Goal: Information Seeking & Learning: Learn about a topic

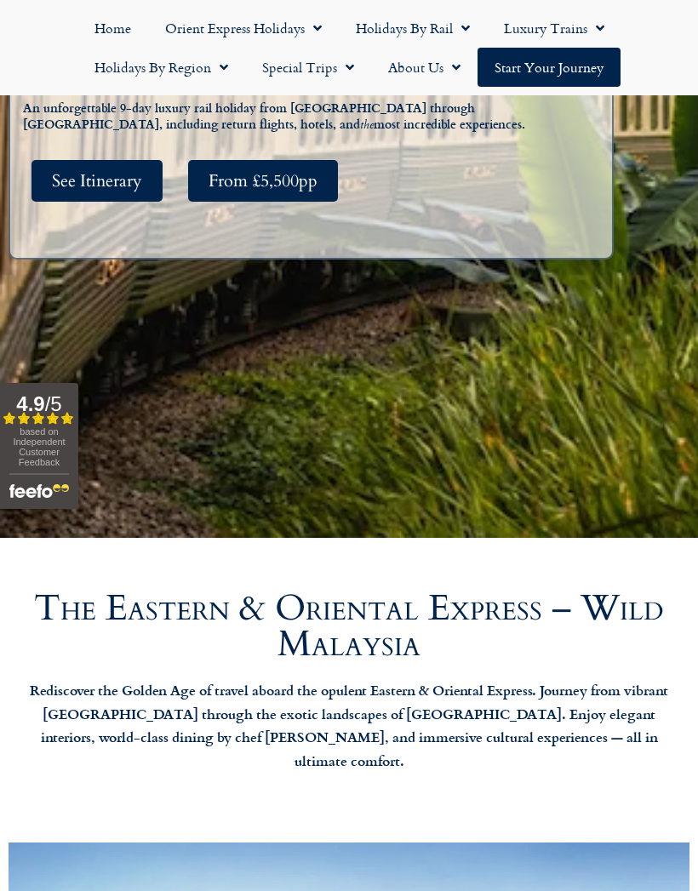
scroll to position [515, 0]
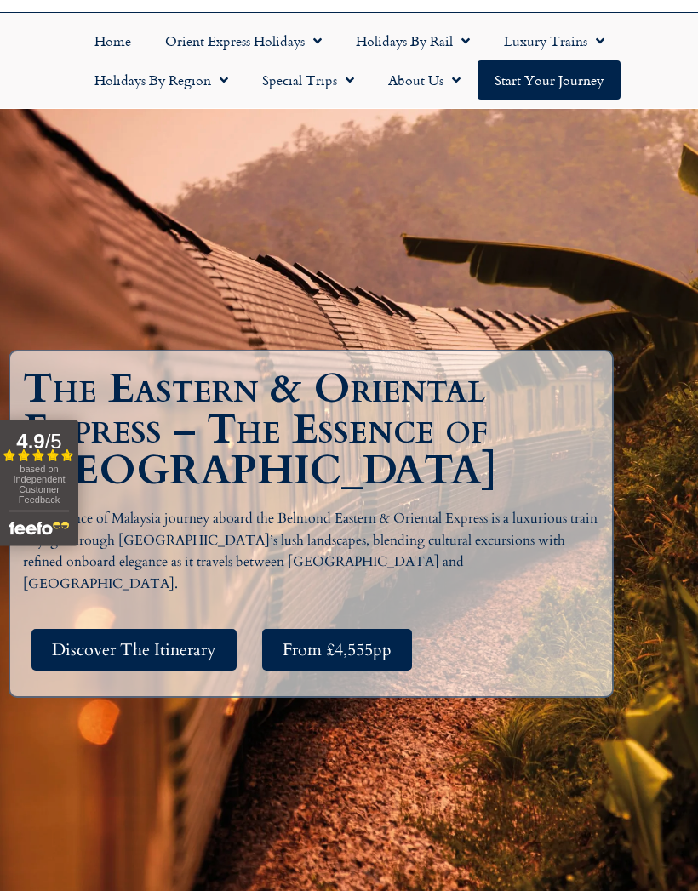
scroll to position [100, 0]
click at [148, 661] on span "Discover The Itinerary" at bounding box center [134, 649] width 164 height 21
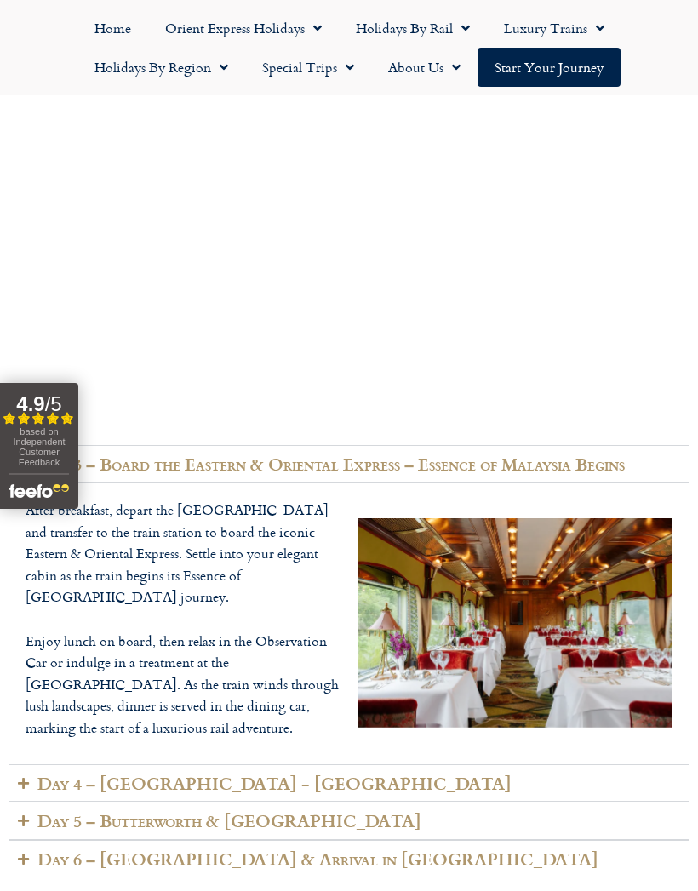
scroll to position [3946, 0]
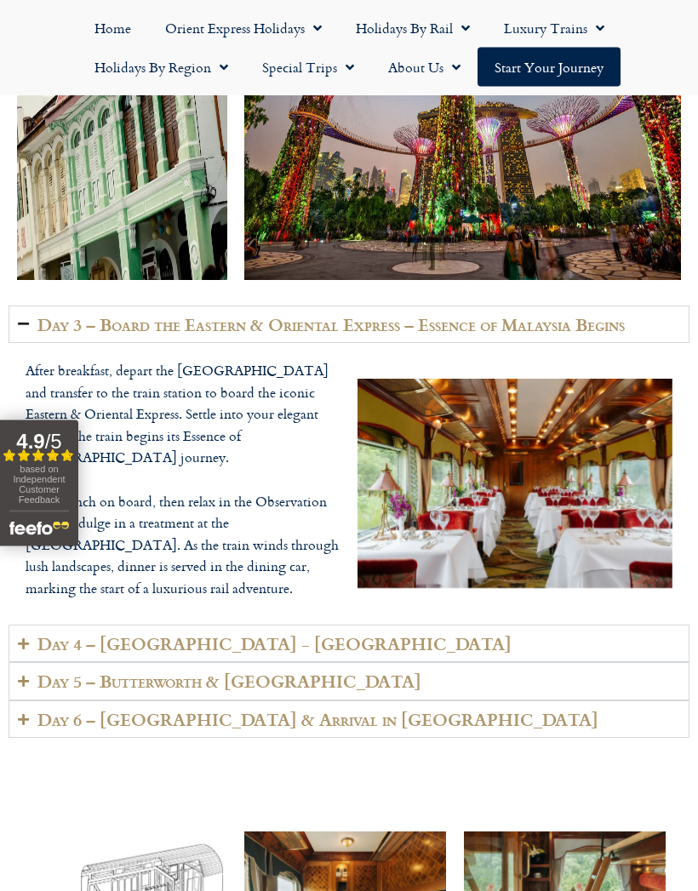
click at [22, 702] on summary "Day 6 – Johor & Arrival in Singapore" at bounding box center [349, 721] width 681 height 38
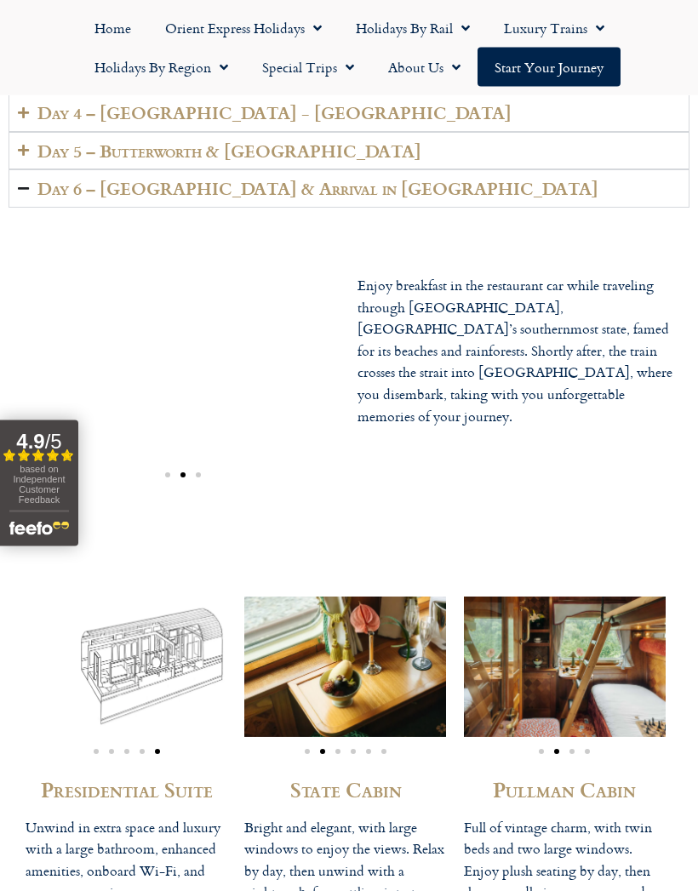
scroll to position [4196, 0]
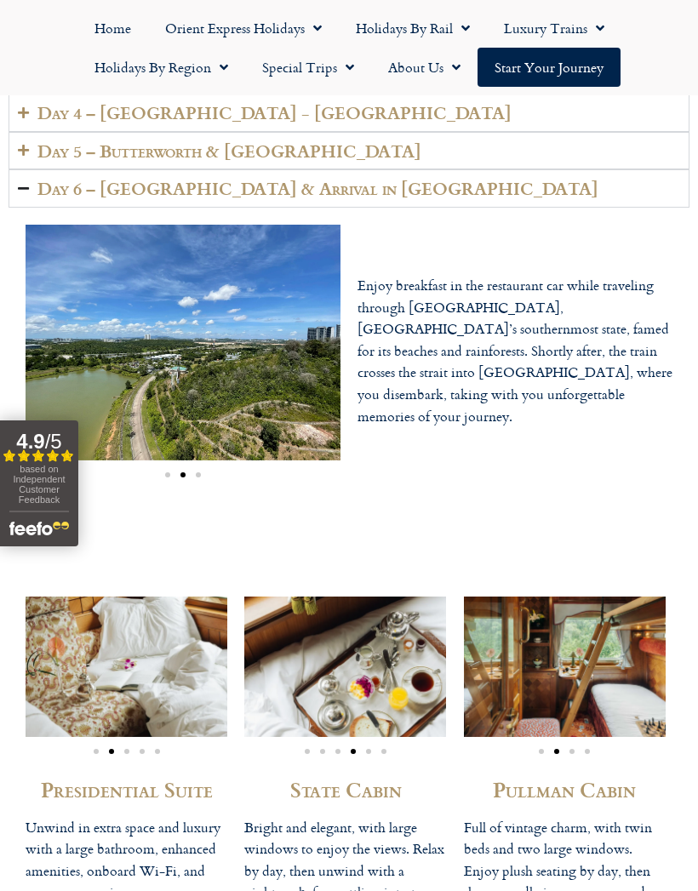
click at [28, 144] on icon "Accordion. Open links with Enter or Space, close with Escape, and navigate with…" at bounding box center [23, 150] width 11 height 13
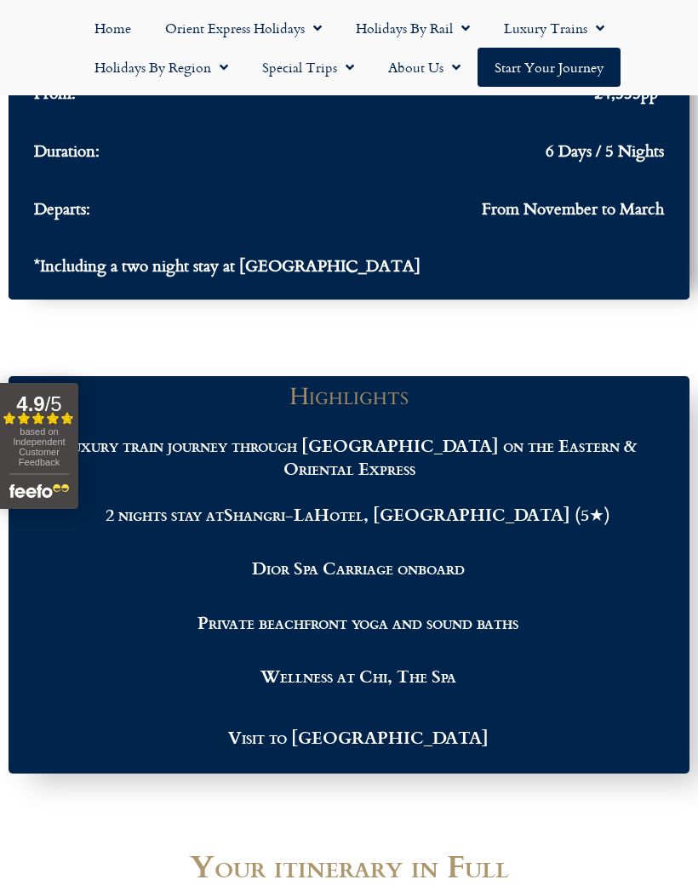
scroll to position [2018, 0]
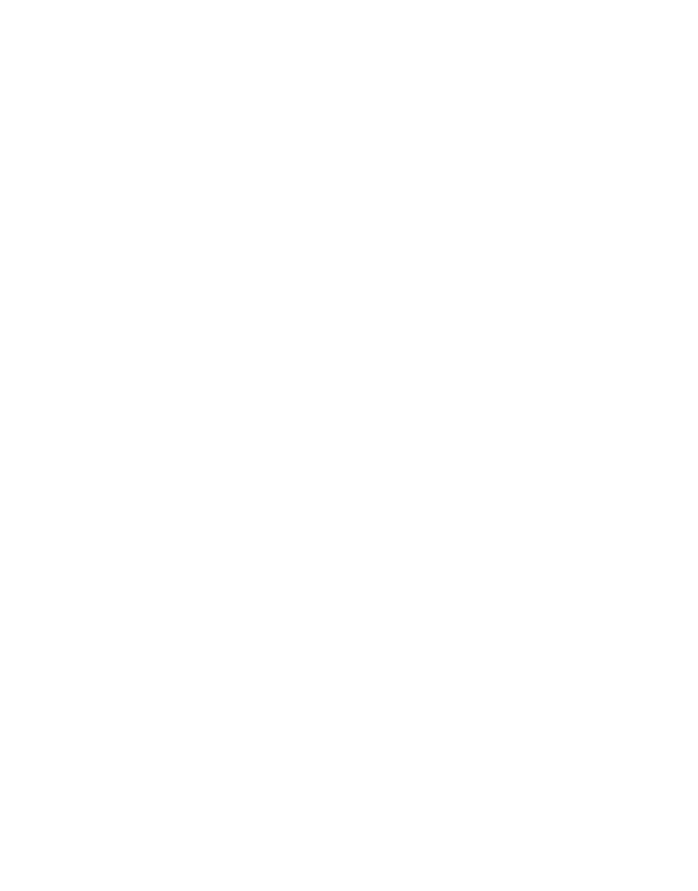
scroll to position [175, 0]
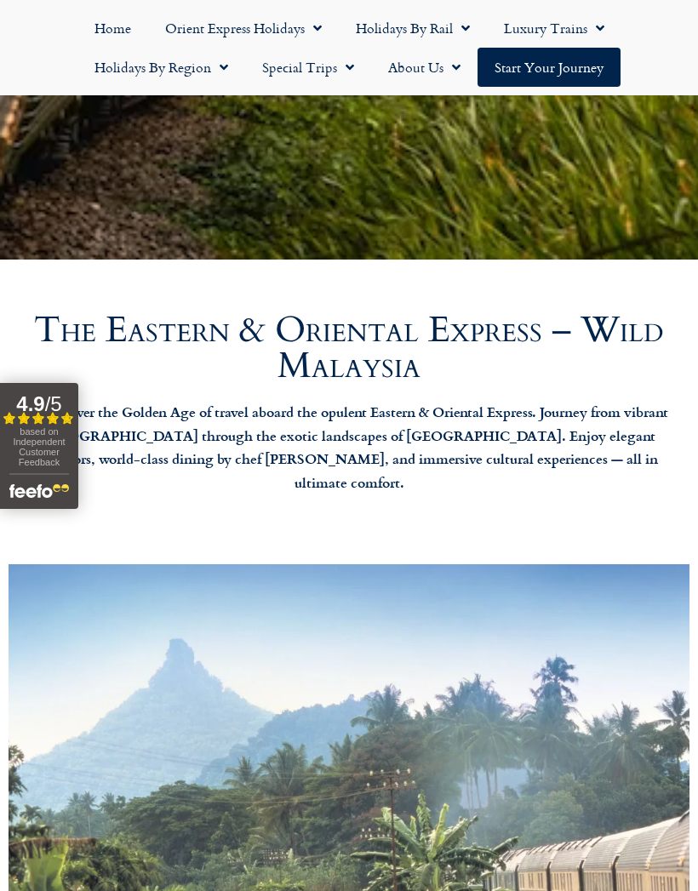
scroll to position [797, 0]
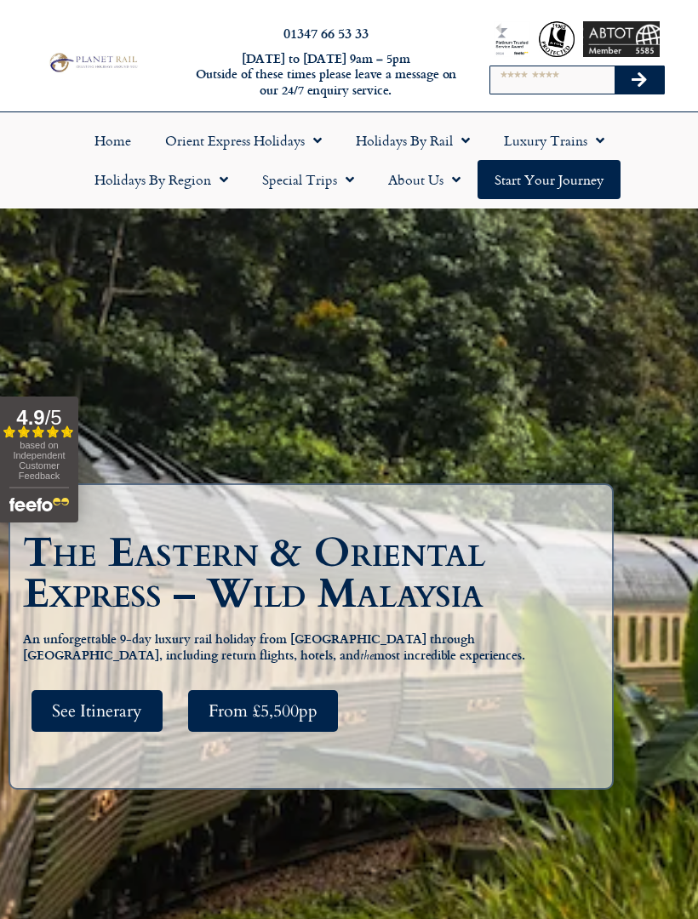
click at [594, 140] on span "Menu" at bounding box center [595, 140] width 17 height 31
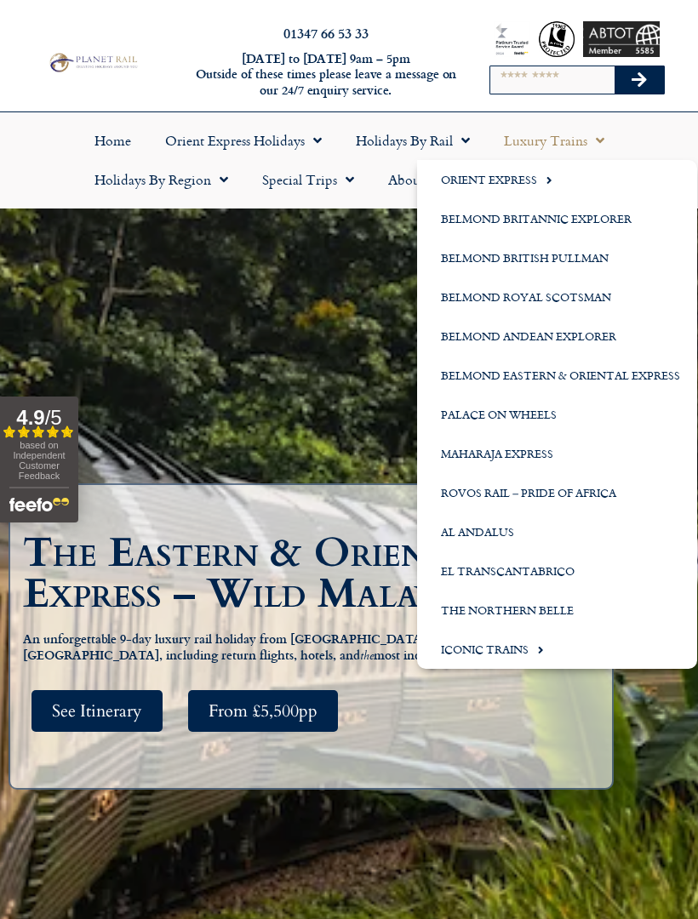
click at [612, 381] on link "Belmond Eastern & Oriental Express" at bounding box center [557, 375] width 280 height 39
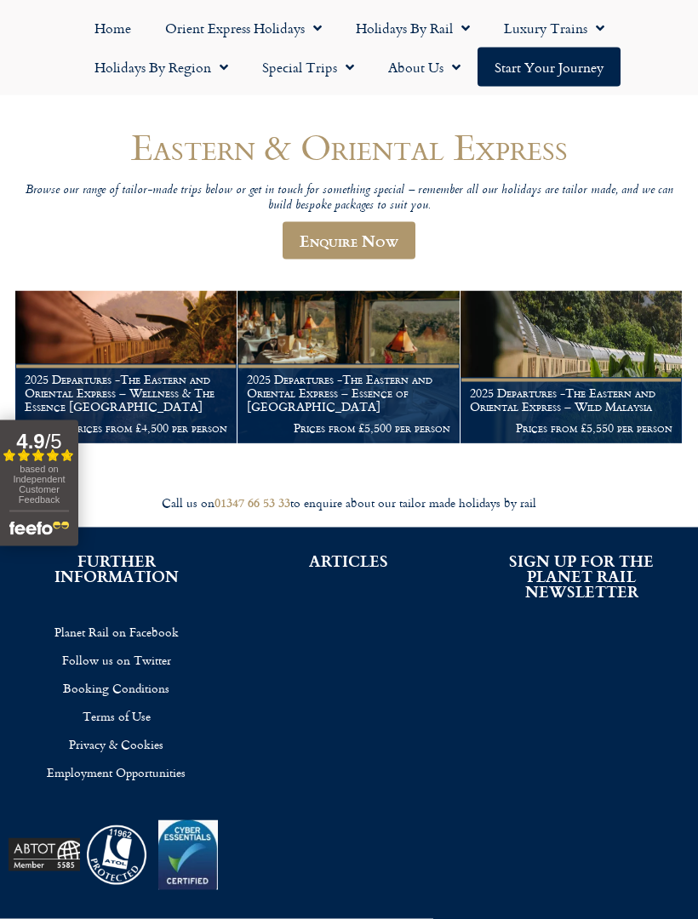
scroll to position [114, 0]
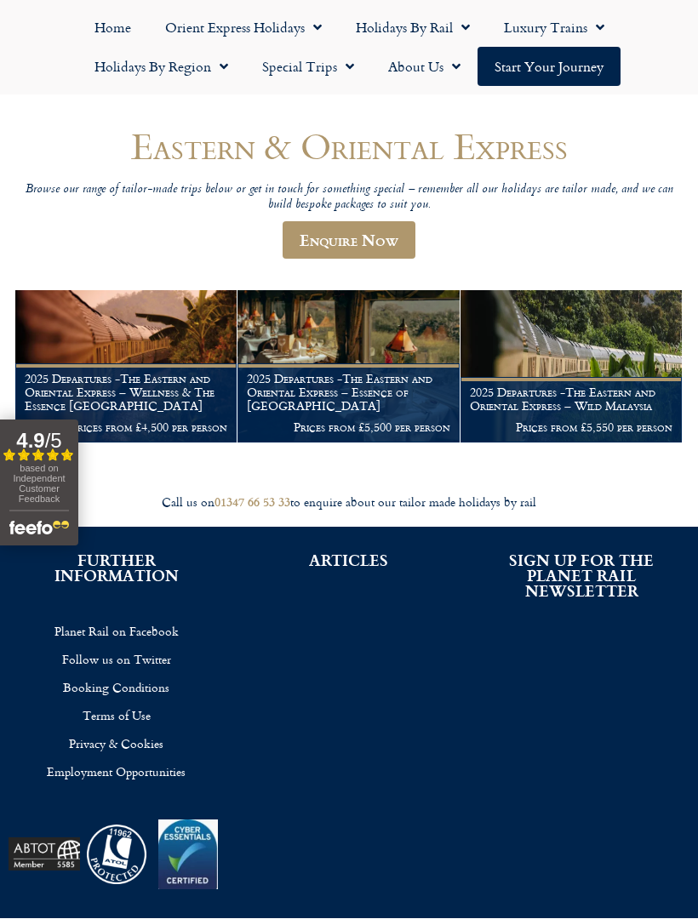
click at [151, 382] on h1 "2025 Departures -The Eastern and Oriental Express – Wellness & The Essence [GEO…" at bounding box center [126, 393] width 203 height 40
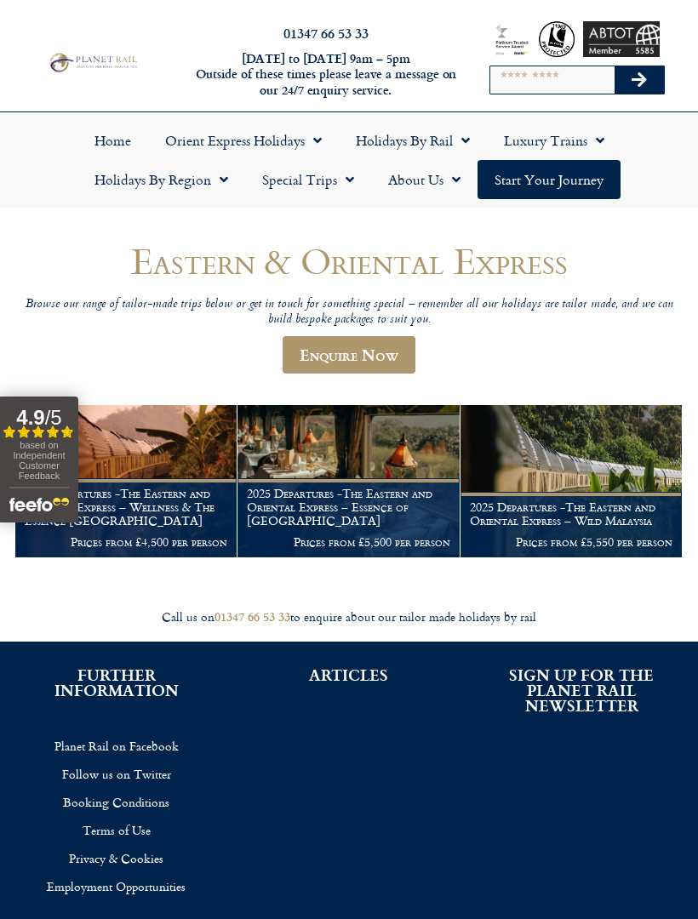
scroll to position [162, 0]
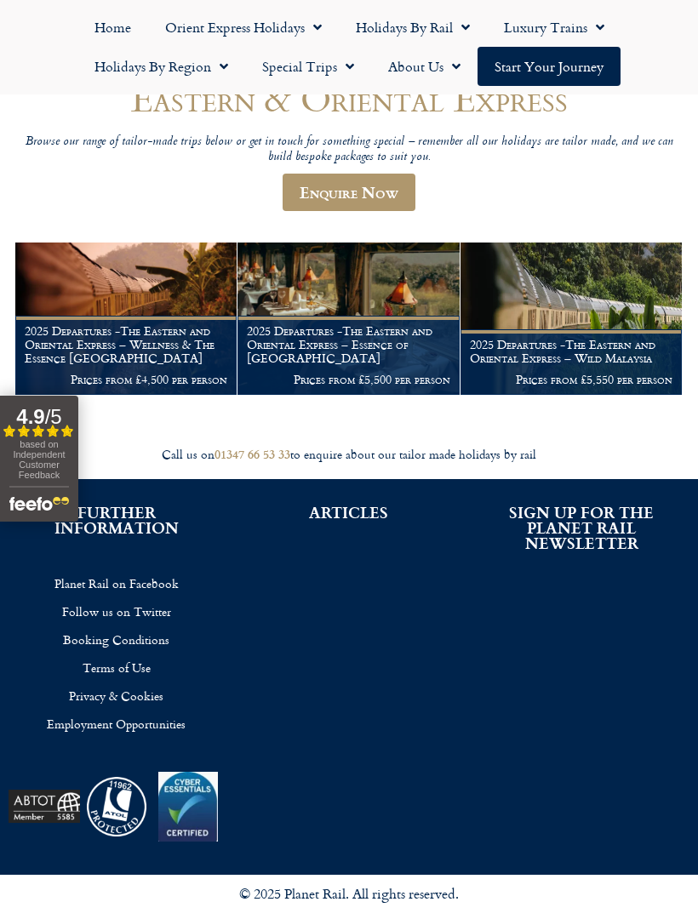
click at [375, 342] on h1 "2025 Departures -The Eastern and Oriental Express – Essence of [GEOGRAPHIC_DATA]" at bounding box center [348, 345] width 203 height 40
click at [357, 325] on h1 "2025 Departures -The Eastern and Oriental Express – Essence of [GEOGRAPHIC_DATA]" at bounding box center [348, 345] width 203 height 40
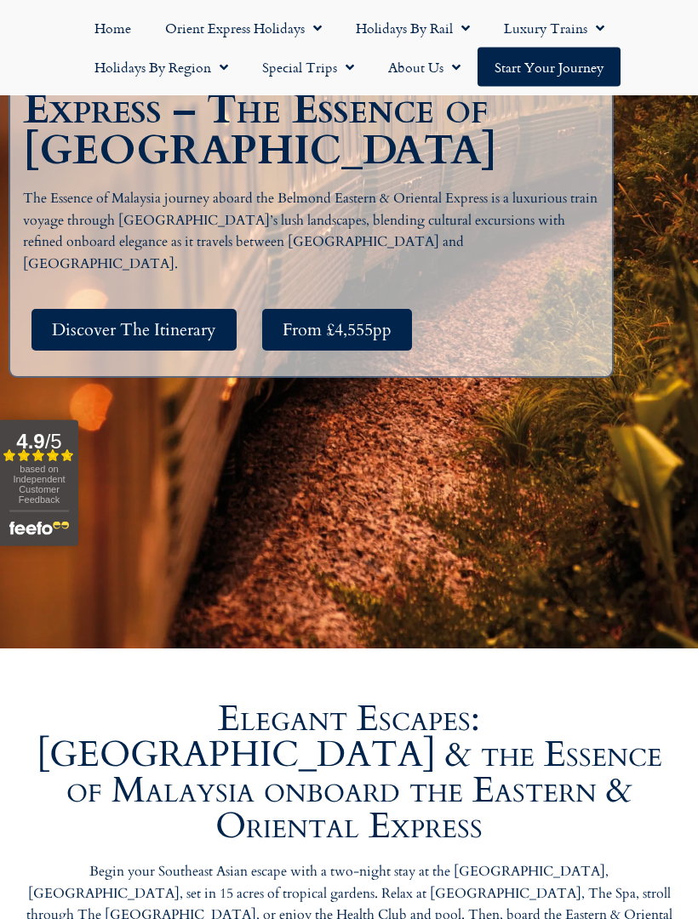
scroll to position [419, 0]
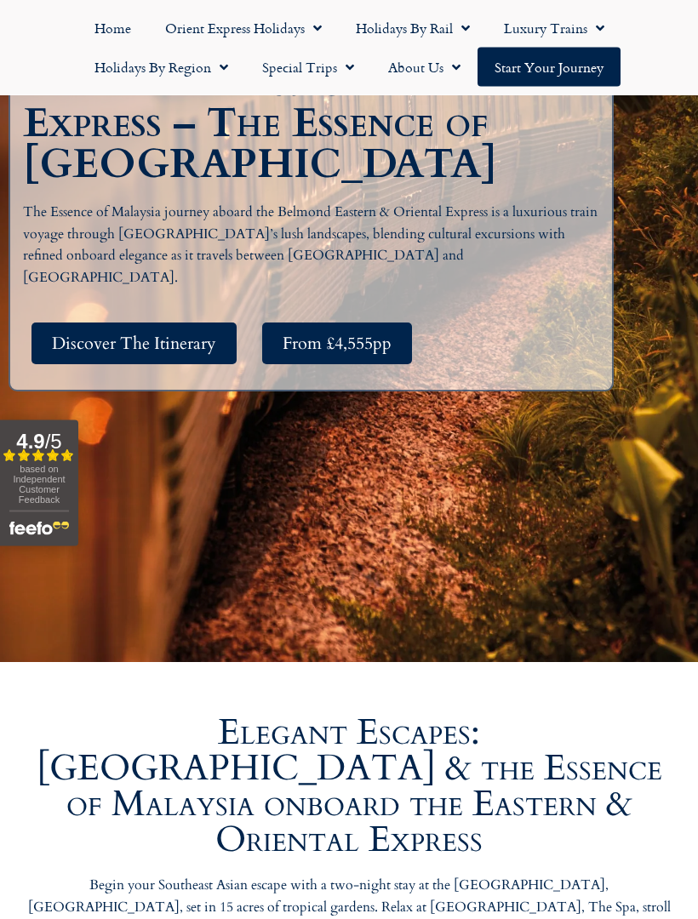
click at [158, 355] on span "Discover The Itinerary" at bounding box center [134, 344] width 164 height 21
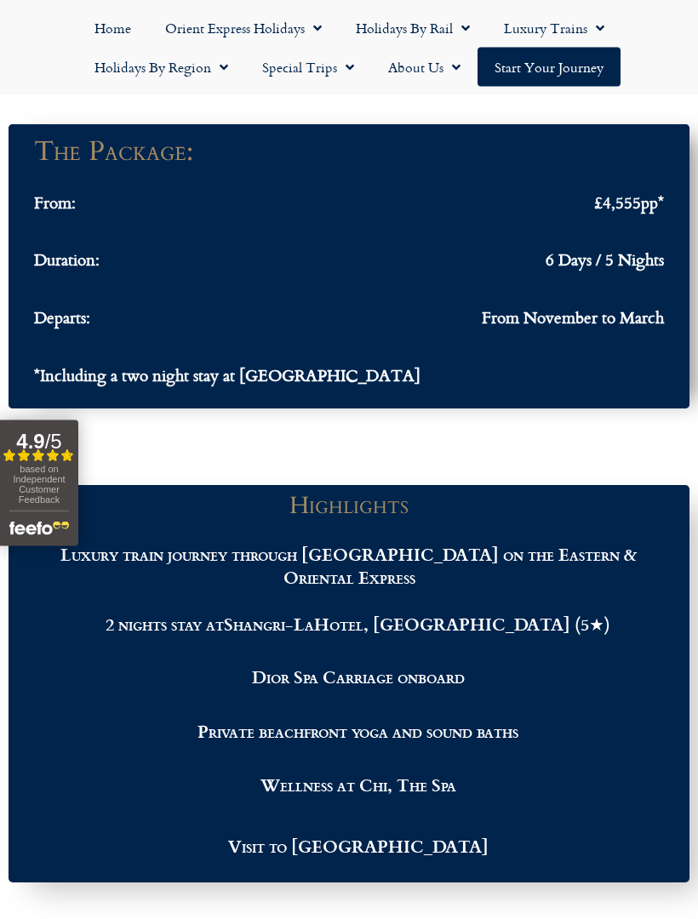
scroll to position [1934, 0]
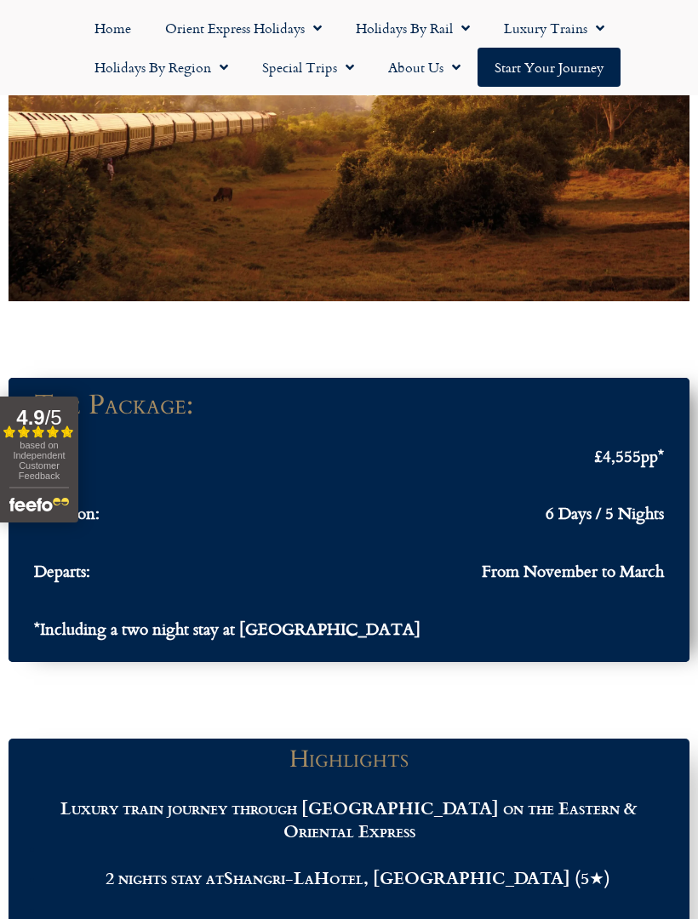
scroll to position [467, 0]
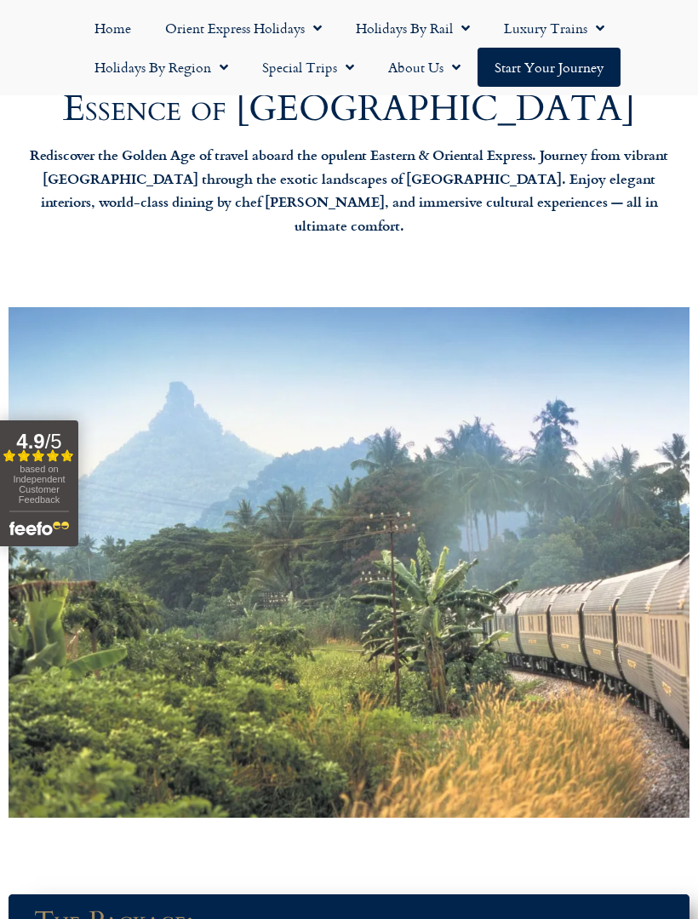
scroll to position [1080, 0]
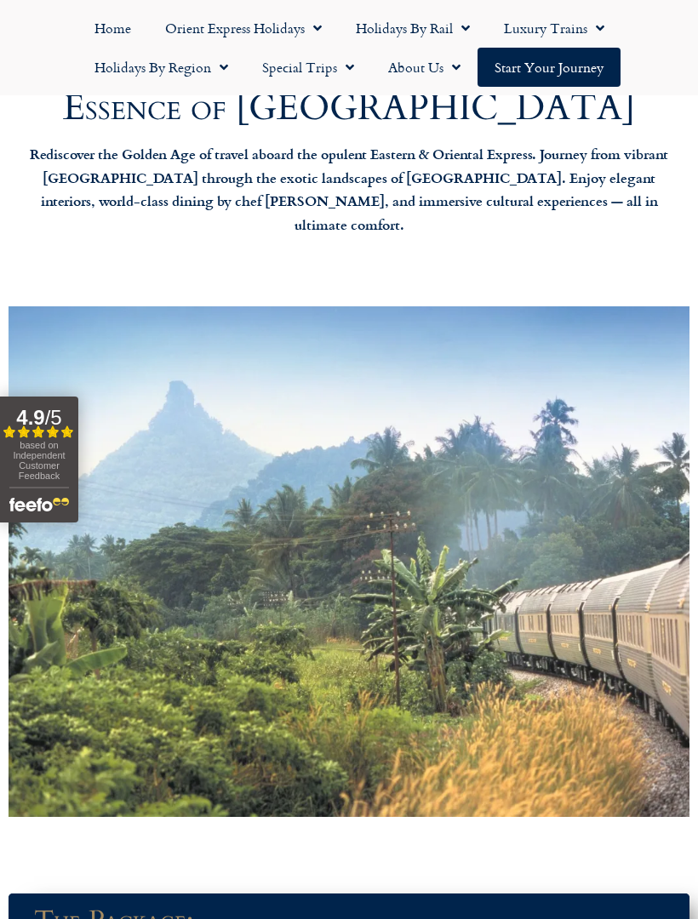
click at [587, 37] on span "Menu" at bounding box center [595, 28] width 17 height 31
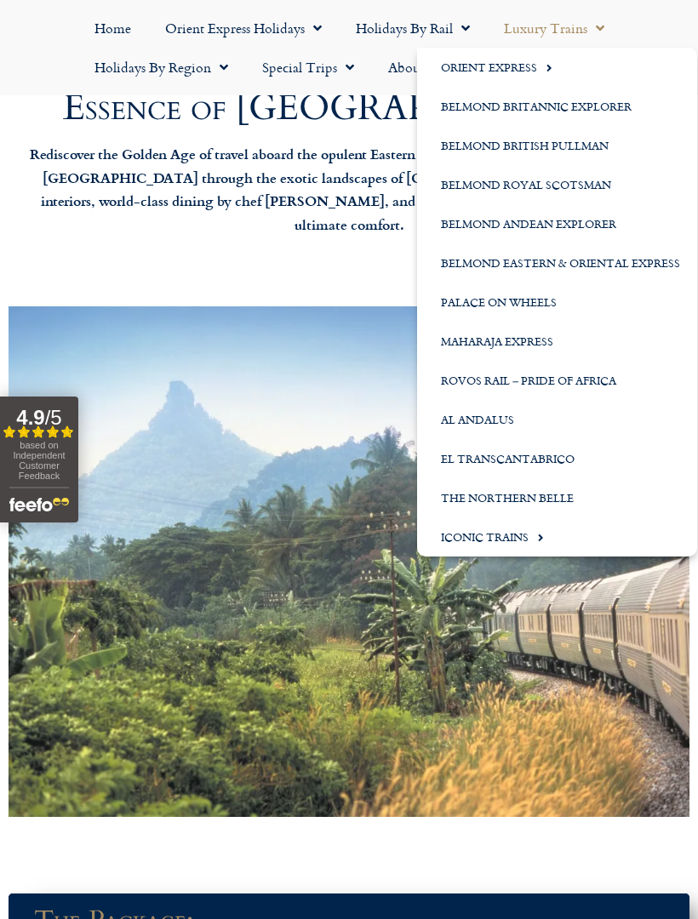
click at [573, 263] on link "Belmond Eastern & Oriental Express" at bounding box center [557, 262] width 280 height 39
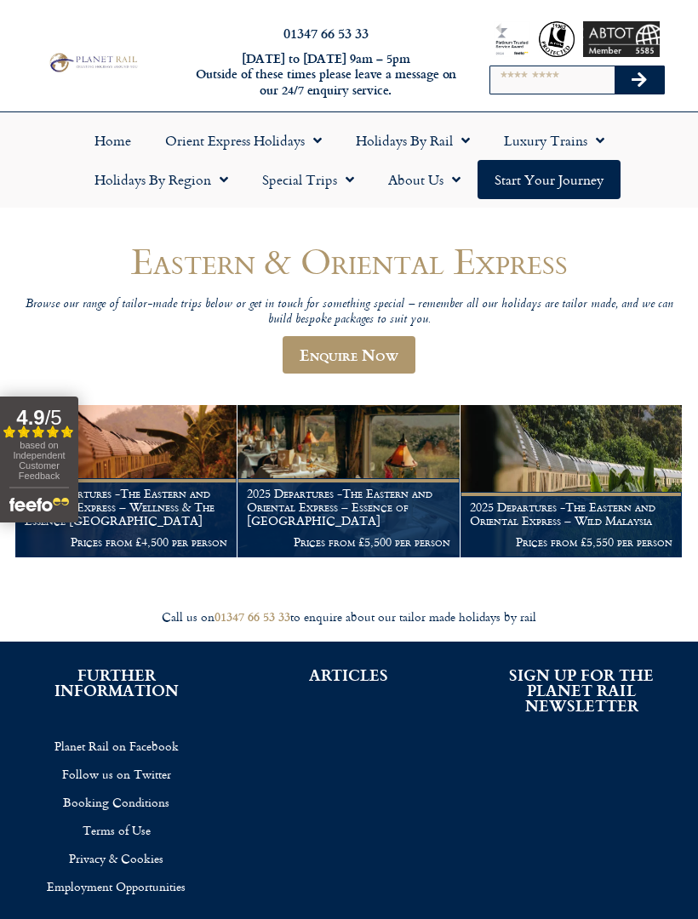
click at [592, 513] on h1 "2025 Departures -The Eastern and Oriental Express – Wild Malaysia" at bounding box center [571, 514] width 203 height 27
